Goal: Check status: Check status

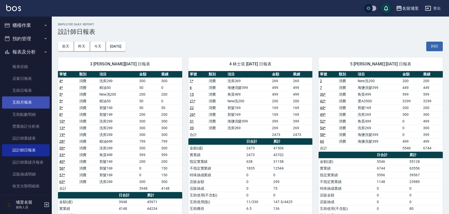
scroll to position [105, 0]
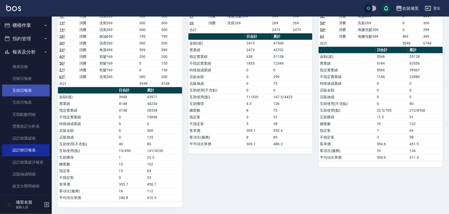
click at [32, 96] on link "互助日報表" at bounding box center [26, 91] width 48 height 12
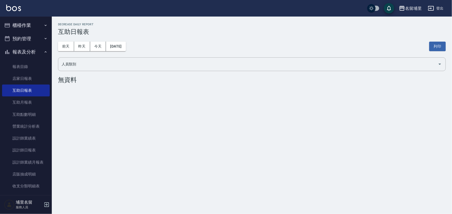
click at [80, 52] on div "[DATE] [DATE] [DATE] [DATE] 列印" at bounding box center [252, 46] width 388 height 22
click at [80, 47] on button "昨天" at bounding box center [82, 47] width 16 height 10
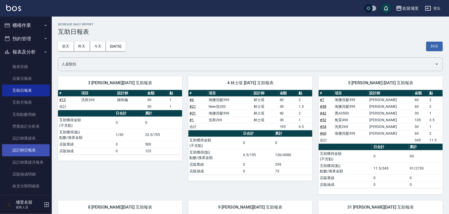
click at [23, 155] on link "設計師日報表" at bounding box center [26, 150] width 48 height 12
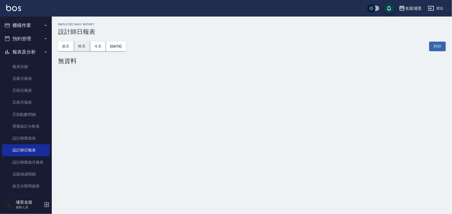
click at [82, 45] on button "昨天" at bounding box center [82, 47] width 16 height 10
